Goal: Information Seeking & Learning: Learn about a topic

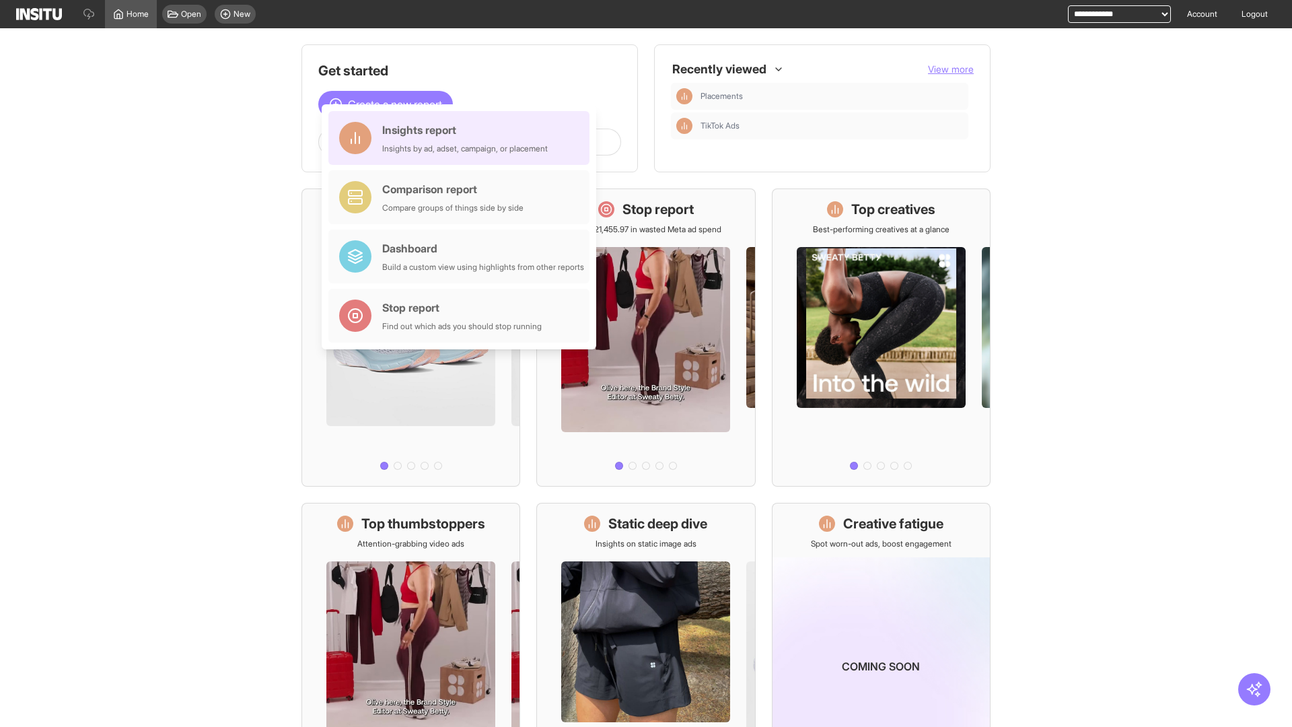
click at [462, 138] on div "Insights report Insights by ad, adset, campaign, or placement" at bounding box center [465, 138] width 166 height 32
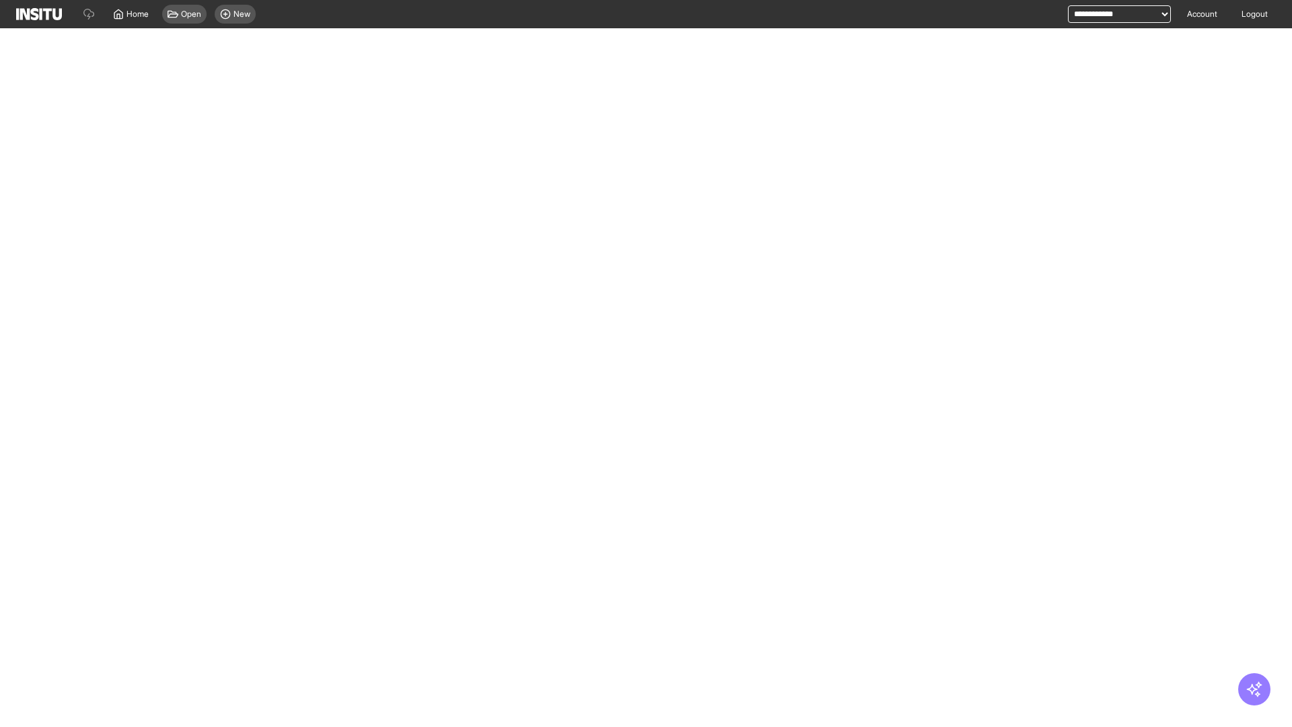
select select "**"
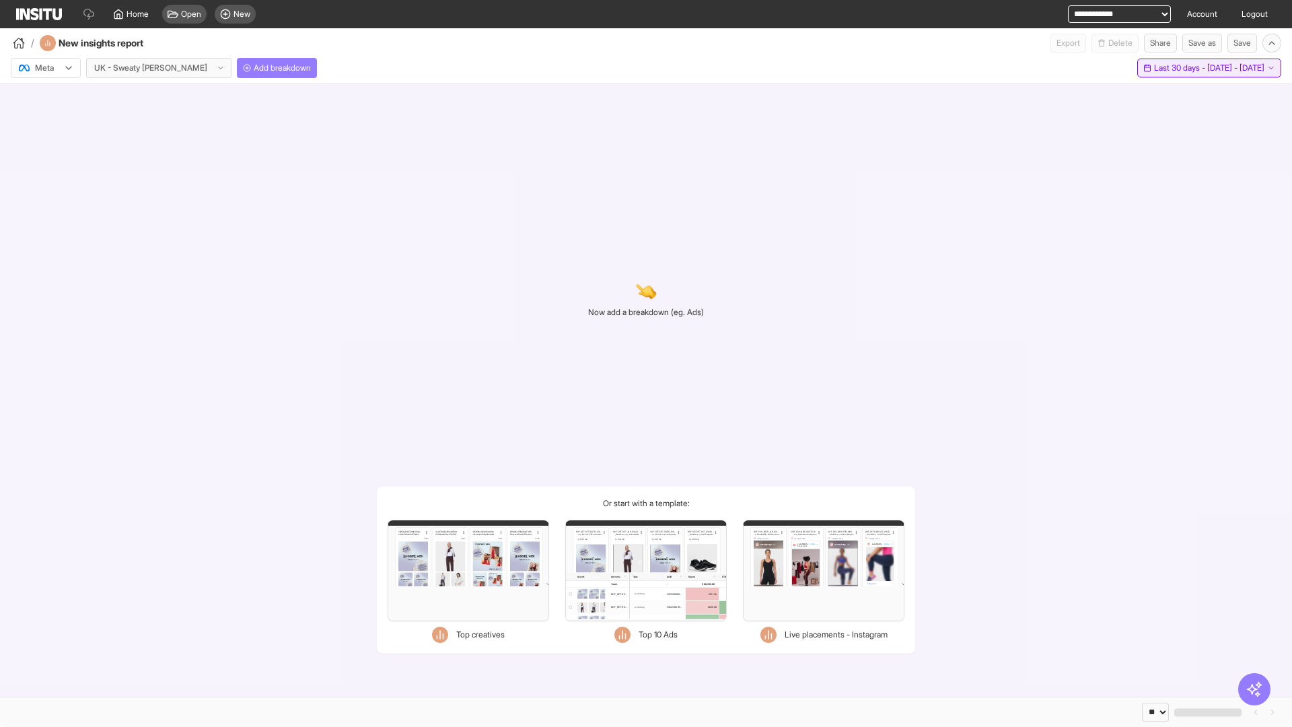
click at [1182, 68] on span "Last 30 days - [DATE] - [DATE]" at bounding box center [1209, 68] width 110 height 11
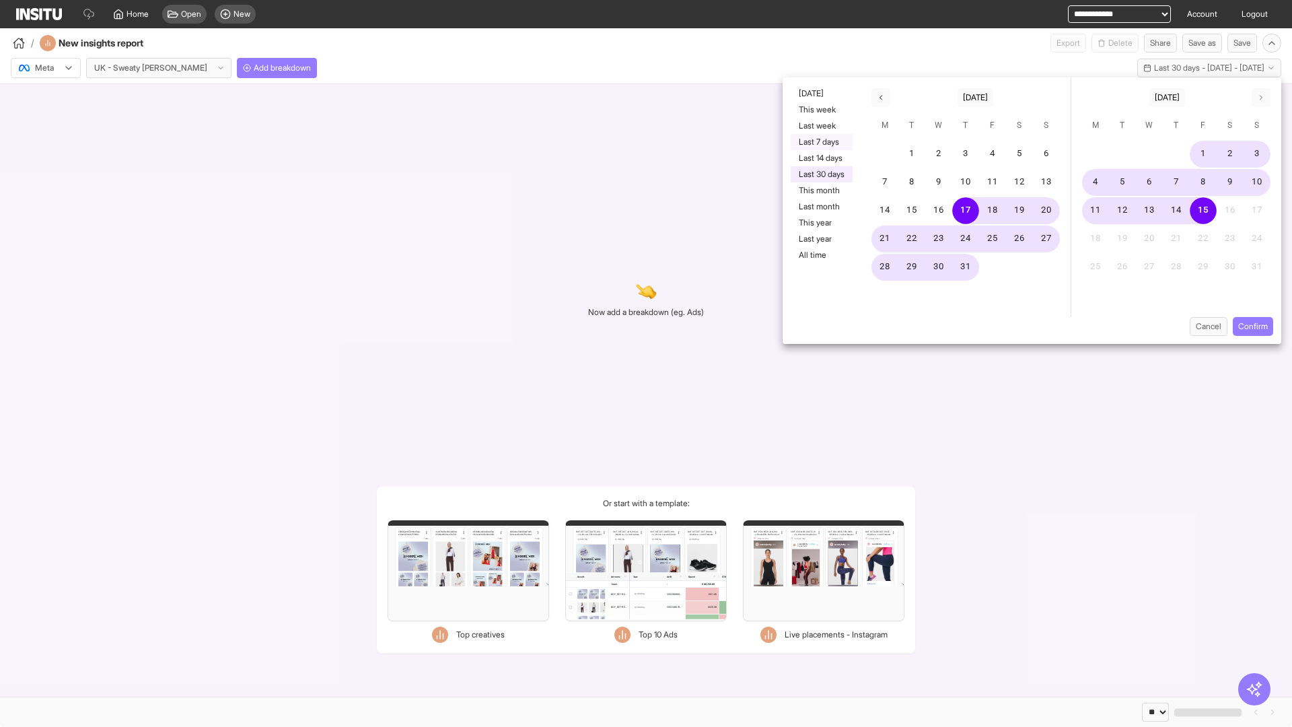
click at [820, 142] on button "Last 7 days" at bounding box center [822, 142] width 62 height 16
